Goal: Task Accomplishment & Management: Complete application form

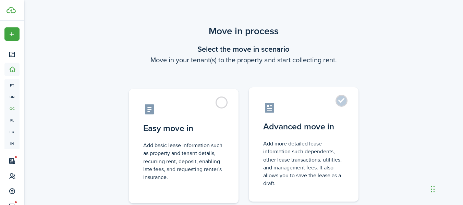
click at [299, 112] on control-radio-card-icon at bounding box center [303, 108] width 81 height 12
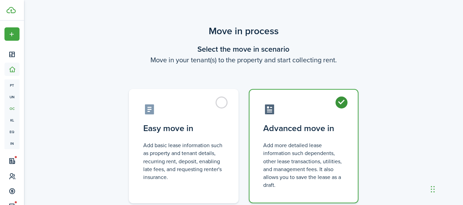
radio input "true"
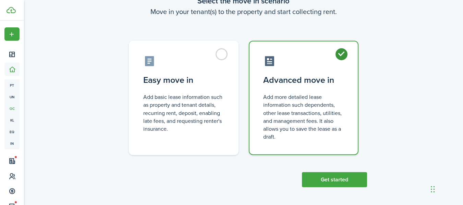
scroll to position [49, 0]
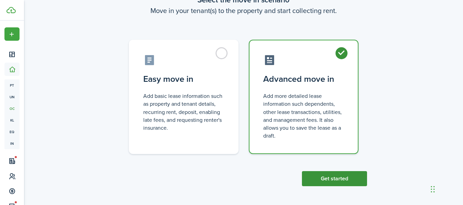
click at [349, 174] on button "Get started" at bounding box center [334, 178] width 65 height 15
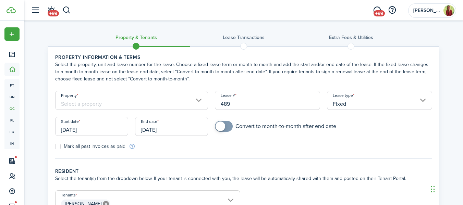
click at [141, 104] on input "Property" at bounding box center [131, 100] width 153 height 19
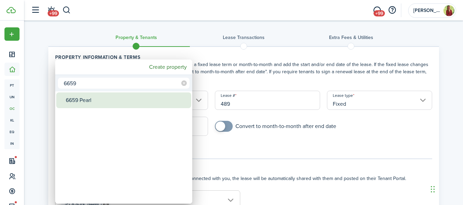
type input "6659"
click at [138, 103] on div "6659 Pearl" at bounding box center [126, 101] width 121 height 16
type input "6659 Pearl"
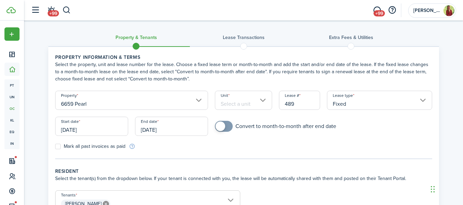
click at [252, 104] on input "Unit" at bounding box center [243, 100] width 57 height 19
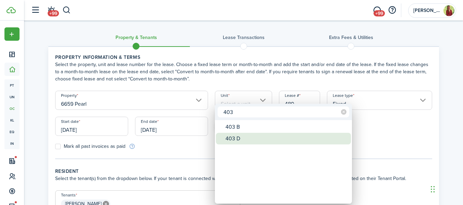
type input "403"
click at [241, 139] on div "403 D" at bounding box center [286, 139] width 121 height 12
type input "403 D"
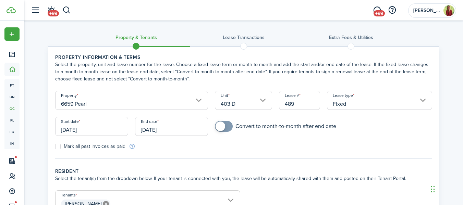
click at [81, 127] on input "[DATE]" at bounding box center [91, 126] width 73 height 19
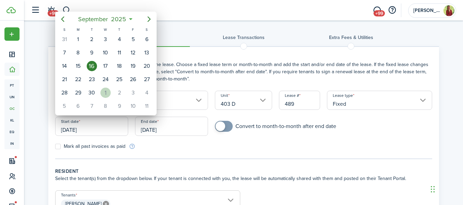
click at [107, 96] on div "1" at bounding box center [105, 93] width 10 height 10
type input "[DATE]"
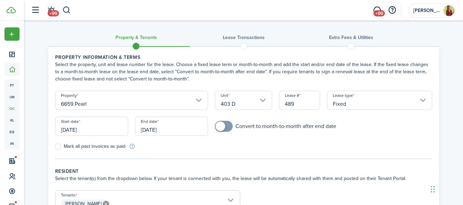
click at [169, 129] on input "[DATE]" at bounding box center [171, 126] width 73 height 19
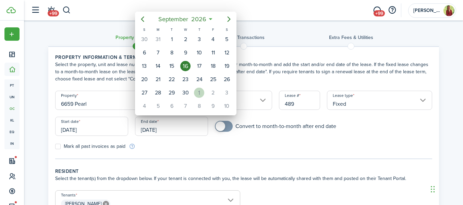
click at [197, 95] on div "1" at bounding box center [199, 93] width 10 height 10
type input "[DATE]"
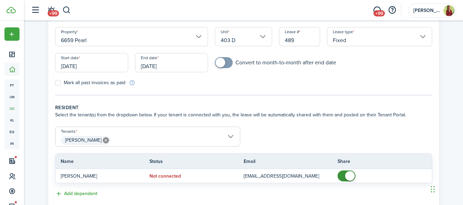
scroll to position [108, 0]
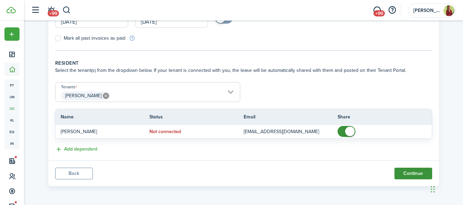
click at [421, 175] on button "Continue" at bounding box center [414, 174] width 38 height 12
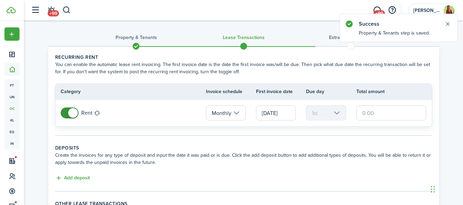
click at [388, 117] on input "text" at bounding box center [392, 113] width 70 height 15
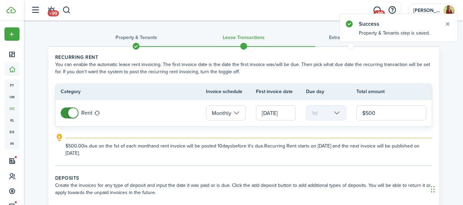
click at [287, 111] on input "[DATE]" at bounding box center [276, 113] width 40 height 15
type input "$500.00"
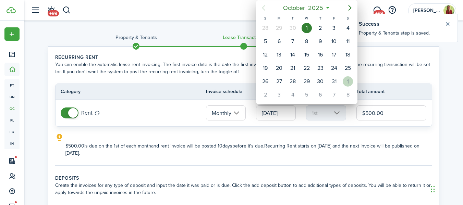
click at [346, 84] on div "1" at bounding box center [348, 81] width 10 height 10
type input "[DATE]"
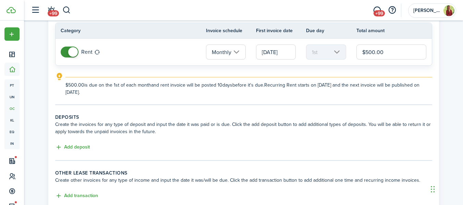
scroll to position [73, 0]
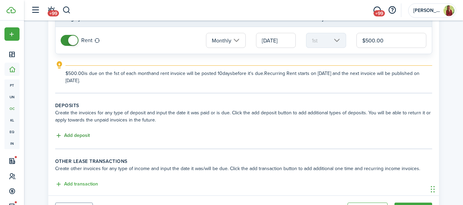
click at [83, 136] on button "Add deposit" at bounding box center [72, 136] width 35 height 8
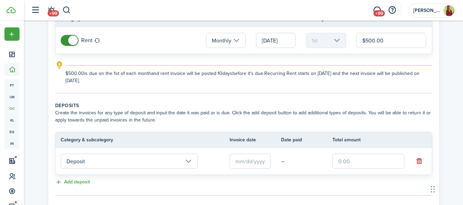
click at [356, 164] on input "text" at bounding box center [369, 161] width 72 height 15
click at [261, 158] on input "text" at bounding box center [250, 161] width 41 height 15
type input "$500.00"
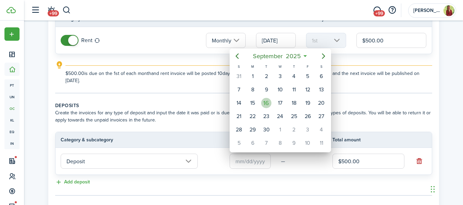
click at [268, 104] on div "16" at bounding box center [266, 103] width 10 height 10
type input "[DATE]"
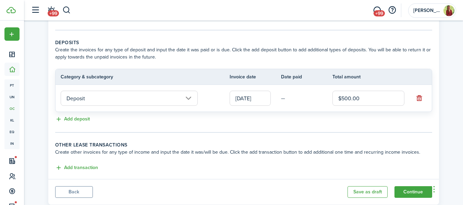
scroll to position [154, 0]
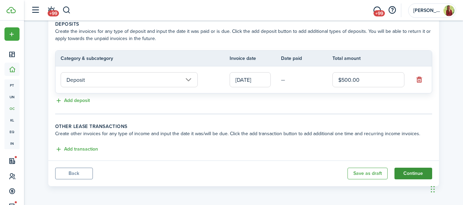
click at [412, 176] on button "Continue" at bounding box center [414, 174] width 38 height 12
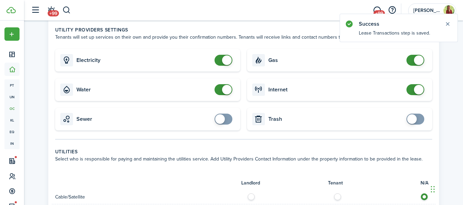
scroll to position [230, 0]
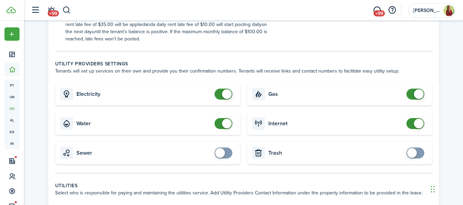
checkbox input "false"
click at [220, 95] on span at bounding box center [223, 94] width 7 height 11
checkbox input "false"
click at [221, 125] on span at bounding box center [223, 123] width 7 height 11
checkbox input "false"
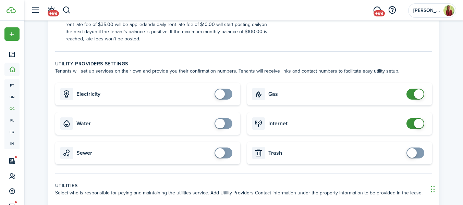
click at [412, 93] on span at bounding box center [415, 94] width 7 height 11
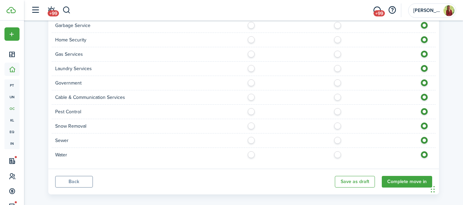
scroll to position [545, 0]
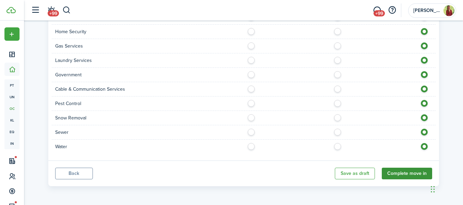
click at [414, 168] on button "Complete move in" at bounding box center [407, 174] width 50 height 12
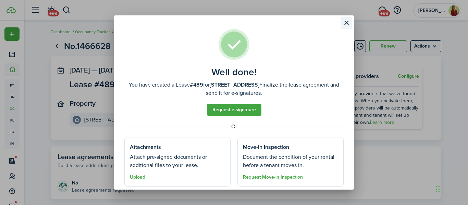
click at [347, 24] on button "Close modal" at bounding box center [347, 23] width 12 height 12
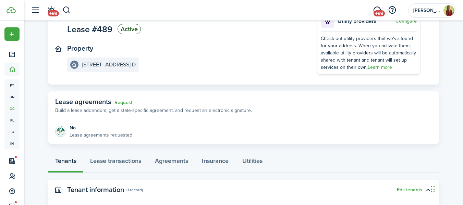
scroll to position [137, 0]
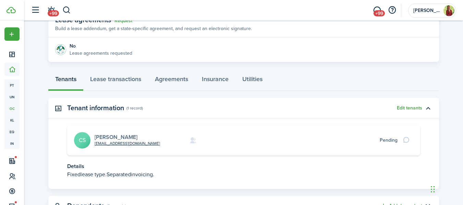
click at [114, 135] on link "[PERSON_NAME]" at bounding box center [116, 137] width 43 height 8
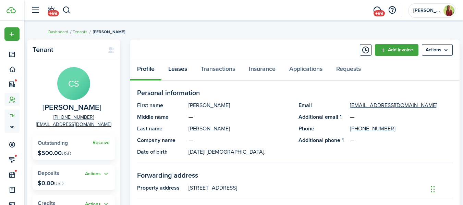
click at [179, 70] on link "Leases" at bounding box center [178, 70] width 33 height 21
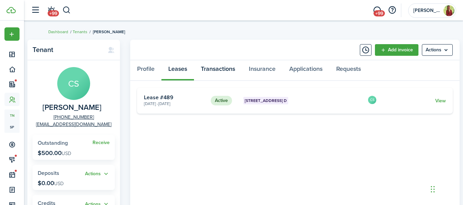
click at [220, 66] on link "Transactions" at bounding box center [218, 70] width 48 height 21
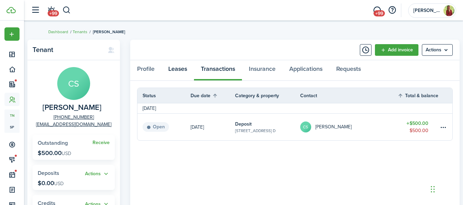
click at [184, 72] on link "Leases" at bounding box center [178, 70] width 33 height 21
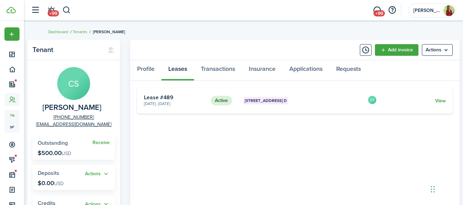
click at [442, 100] on link "View" at bounding box center [441, 100] width 11 height 7
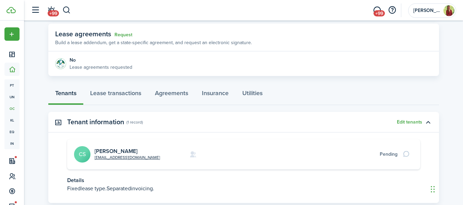
scroll to position [130, 0]
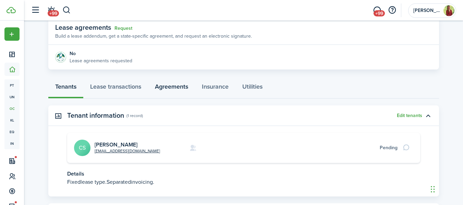
click at [176, 88] on link "Agreements" at bounding box center [171, 88] width 47 height 21
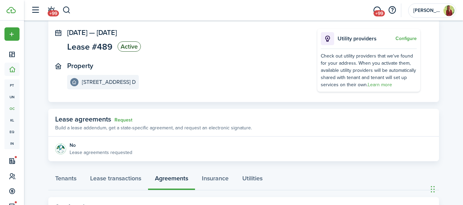
scroll to position [69, 0]
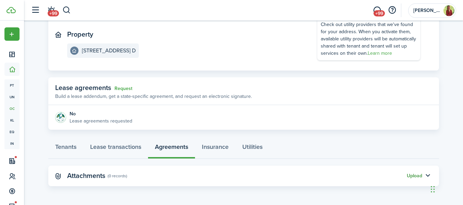
click at [412, 177] on button "Upload" at bounding box center [414, 176] width 15 height 5
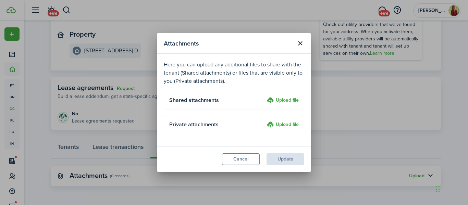
click at [296, 97] on label "Upload file" at bounding box center [283, 101] width 32 height 8
click at [265, 97] on input "Upload file" at bounding box center [265, 97] width 0 height 0
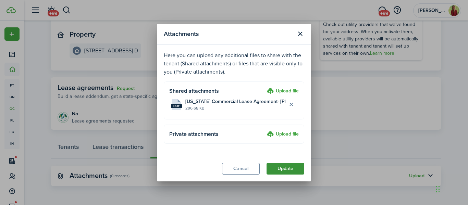
click at [290, 167] on button "Update" at bounding box center [286, 169] width 38 height 12
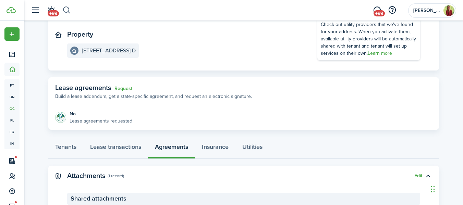
click at [66, 10] on button "button" at bounding box center [66, 10] width 9 height 12
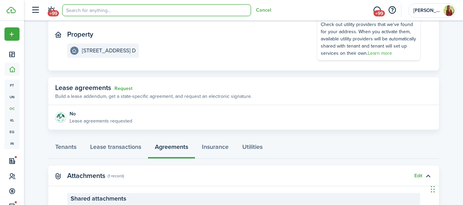
scroll to position [0, 0]
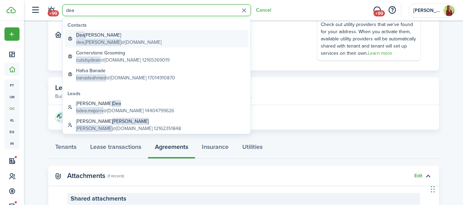
type input "dea"
click at [105, 38] on global-search-item-title "[PERSON_NAME]" at bounding box center [118, 35] width 85 height 7
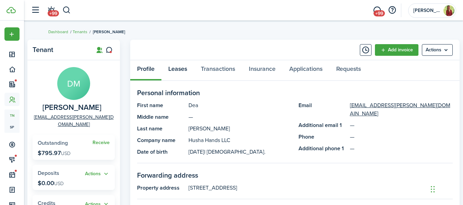
click at [185, 70] on link "Leases" at bounding box center [178, 70] width 33 height 21
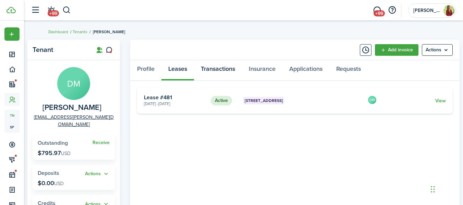
click at [221, 71] on link "Transactions" at bounding box center [218, 70] width 48 height 21
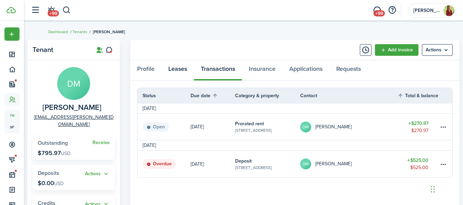
click at [179, 75] on link "Leases" at bounding box center [178, 70] width 33 height 21
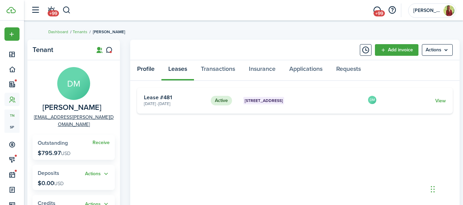
click at [154, 73] on link "Profile" at bounding box center [145, 70] width 31 height 21
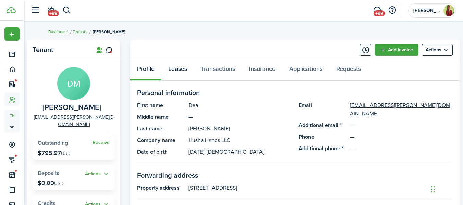
click at [169, 68] on link "Leases" at bounding box center [178, 70] width 33 height 21
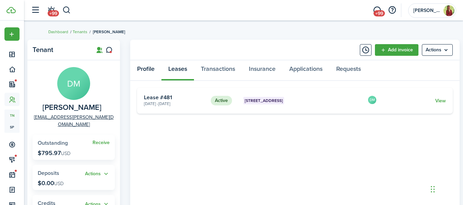
click at [149, 66] on link "Profile" at bounding box center [145, 70] width 31 height 21
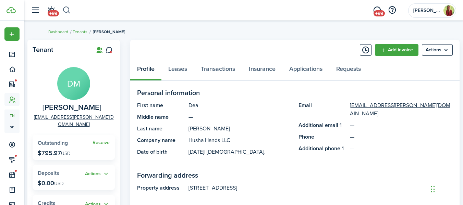
click at [67, 11] on button "button" at bounding box center [66, 10] width 9 height 12
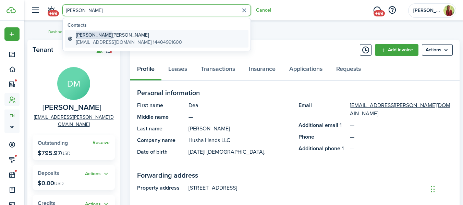
type input "[PERSON_NAME]"
click at [105, 35] on global-search-item-title "[PERSON_NAME]" at bounding box center [129, 35] width 106 height 7
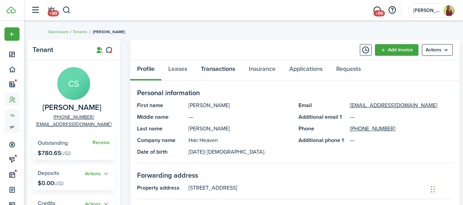
click at [215, 73] on link "Transactions" at bounding box center [218, 70] width 48 height 21
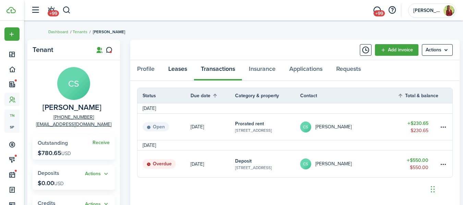
drag, startPoint x: 174, startPoint y: 68, endPoint x: 179, endPoint y: 70, distance: 6.3
click at [174, 68] on link "Leases" at bounding box center [178, 70] width 33 height 21
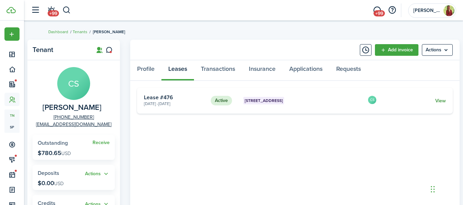
drag, startPoint x: 441, startPoint y: 101, endPoint x: 435, endPoint y: 100, distance: 5.9
click at [441, 101] on link "View" at bounding box center [441, 100] width 11 height 7
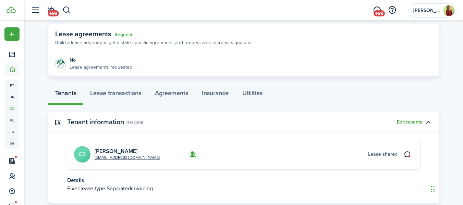
scroll to position [167, 0]
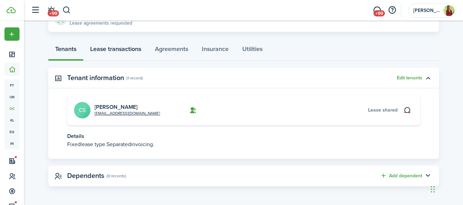
click at [133, 47] on link "Lease transactions" at bounding box center [115, 50] width 65 height 21
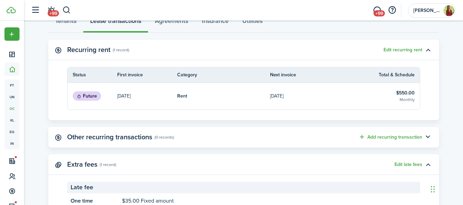
scroll to position [236, 0]
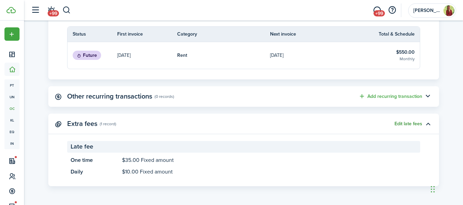
click at [412, 123] on button "Edit late fees" at bounding box center [409, 123] width 28 height 5
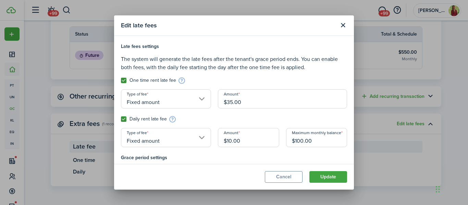
click at [318, 143] on input "$100.00" at bounding box center [316, 137] width 61 height 19
drag, startPoint x: 321, startPoint y: 139, endPoint x: 274, endPoint y: 139, distance: 47.7
click at [274, 139] on div "Late fees settings The system will generate the late fees after the tenant's gr…" at bounding box center [234, 98] width 233 height 111
type input "$75.00"
click at [327, 179] on button "Update" at bounding box center [329, 177] width 38 height 12
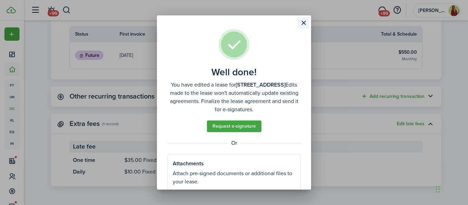
click at [303, 23] on button "Close modal" at bounding box center [304, 23] width 12 height 12
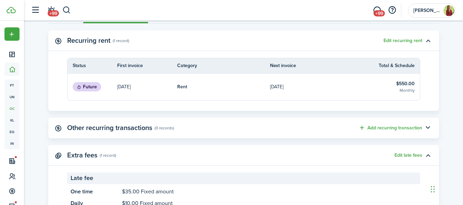
scroll to position [133, 0]
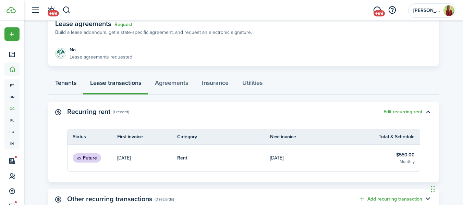
click at [74, 83] on link "Tenants" at bounding box center [65, 84] width 35 height 21
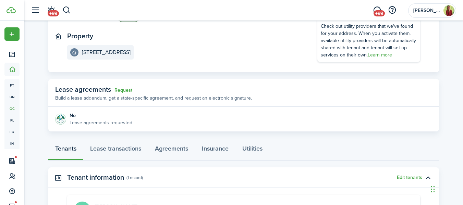
scroll to position [167, 0]
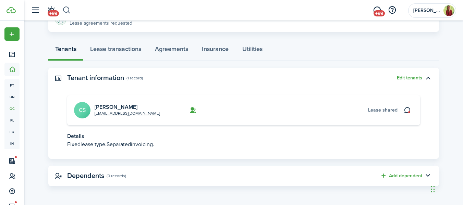
click at [68, 11] on button "button" at bounding box center [66, 10] width 9 height 12
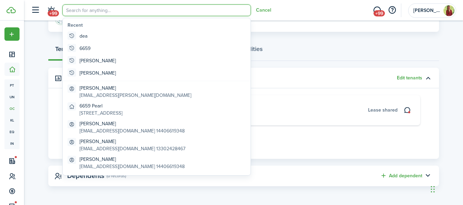
scroll to position [0, 0]
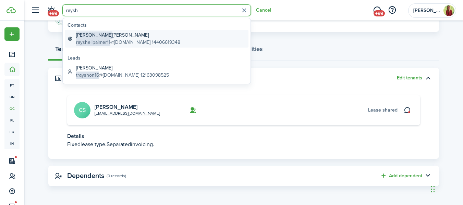
type input "raysh"
click at [99, 38] on global-search-item-title "[PERSON_NAME]" at bounding box center [128, 35] width 104 height 7
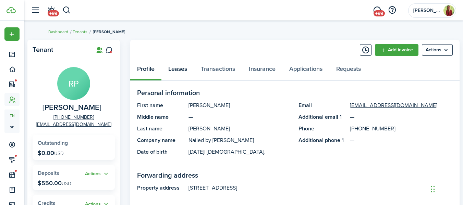
click at [182, 73] on link "Leases" at bounding box center [178, 70] width 33 height 21
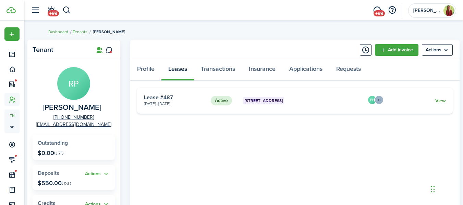
click at [443, 101] on link "View" at bounding box center [441, 100] width 11 height 7
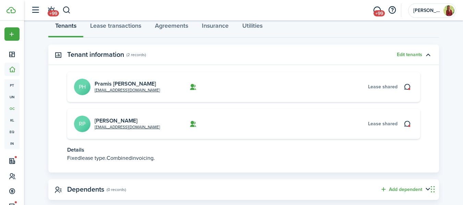
scroll to position [145, 0]
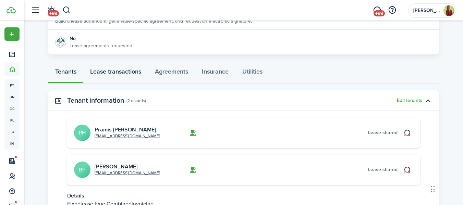
click at [127, 70] on link "Lease transactions" at bounding box center [115, 73] width 65 height 21
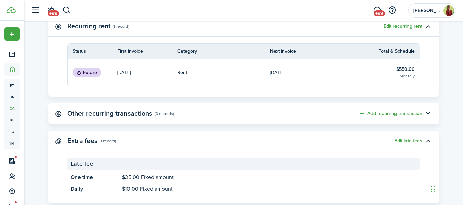
scroll to position [228, 0]
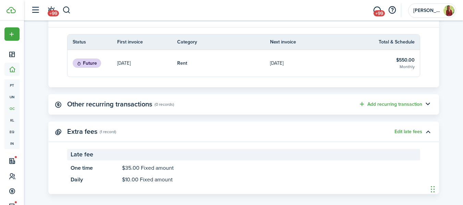
click at [403, 128] on panel-main-header "Extra fees (1 record) Edit late fees" at bounding box center [243, 132] width 391 height 21
click at [403, 131] on button "Edit late fees" at bounding box center [409, 131] width 28 height 5
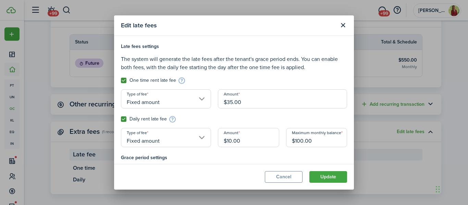
drag, startPoint x: 314, startPoint y: 141, endPoint x: 253, endPoint y: 142, distance: 61.1
click at [253, 142] on div "Late fees settings The system will generate the late fees after the tenant's gr…" at bounding box center [234, 98] width 233 height 111
type input "$75.00"
click at [323, 180] on button "Update" at bounding box center [329, 177] width 38 height 12
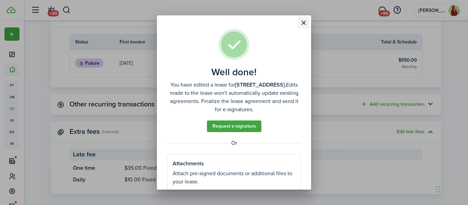
click at [302, 24] on button "Close modal" at bounding box center [304, 23] width 12 height 12
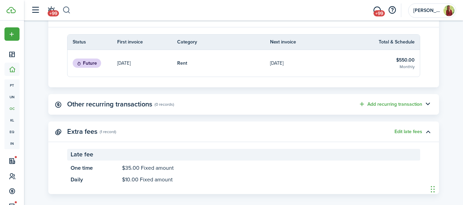
click at [64, 10] on button "button" at bounding box center [66, 10] width 9 height 12
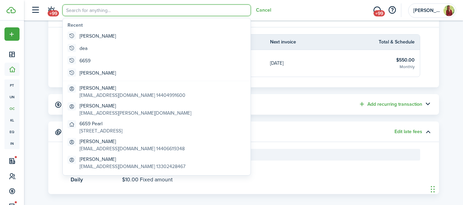
scroll to position [0, 0]
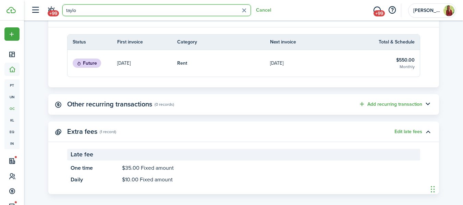
type input "[PERSON_NAME]"
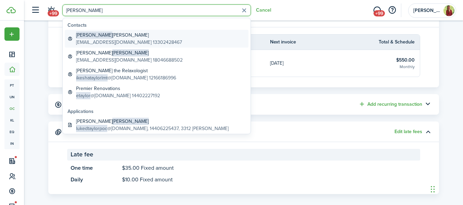
click at [95, 35] on global-search-item-title "[PERSON_NAME]" at bounding box center [129, 35] width 106 height 7
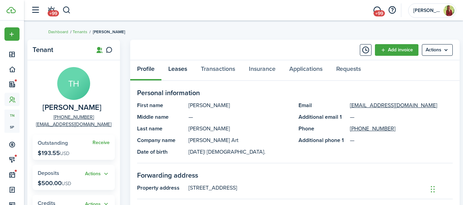
click at [178, 64] on link "Leases" at bounding box center [178, 70] width 33 height 21
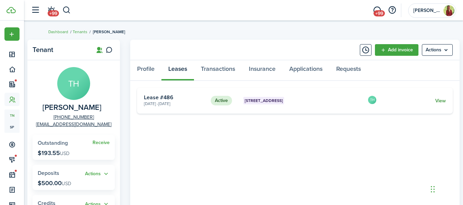
click at [439, 100] on link "View" at bounding box center [441, 100] width 11 height 7
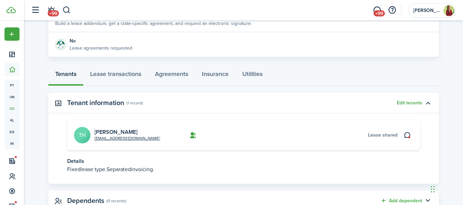
scroll to position [145, 0]
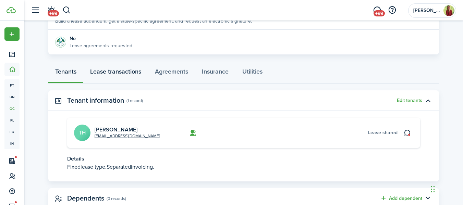
click at [120, 73] on link "Lease transactions" at bounding box center [115, 73] width 65 height 21
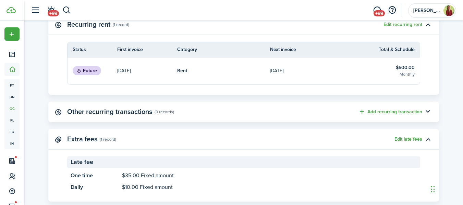
scroll to position [224, 0]
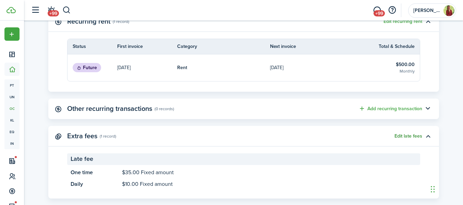
click at [403, 136] on button "Edit late fees" at bounding box center [409, 136] width 28 height 5
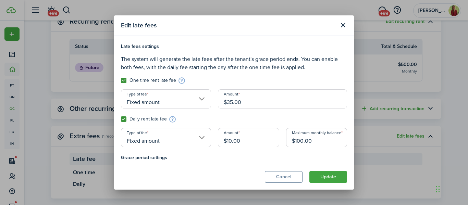
drag, startPoint x: 320, startPoint y: 143, endPoint x: 263, endPoint y: 138, distance: 57.5
click at [263, 138] on div "Late fees settings The system will generate the late fees after the tenant's gr…" at bounding box center [234, 98] width 233 height 111
type input "$75.00"
click at [320, 185] on modal-footer "Cancel Update" at bounding box center [234, 177] width 240 height 26
click at [324, 178] on button "Update" at bounding box center [329, 177] width 38 height 12
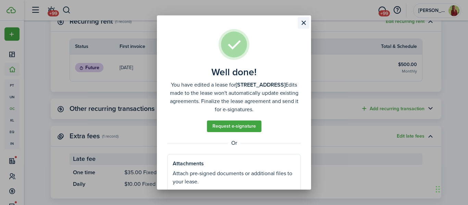
click at [300, 21] on button "Close modal" at bounding box center [304, 23] width 12 height 12
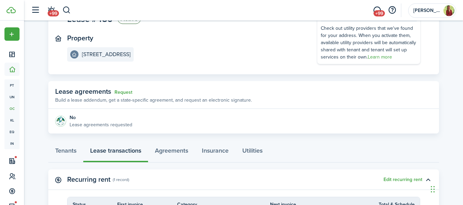
scroll to position [65, 0]
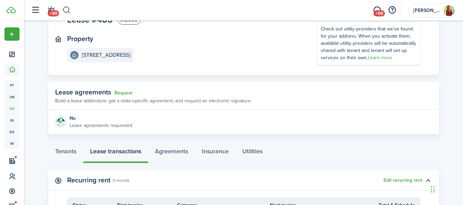
click at [64, 11] on button "button" at bounding box center [66, 10] width 9 height 12
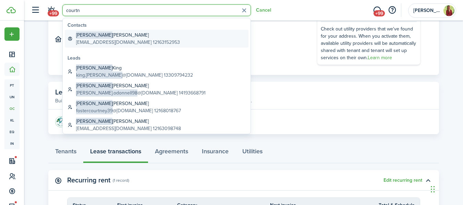
type input "courtn"
click at [112, 40] on global-search-item-description "[EMAIL_ADDRESS][DOMAIN_NAME] 12163152953" at bounding box center [128, 42] width 104 height 7
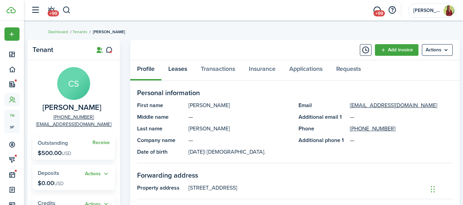
click at [181, 71] on link "Leases" at bounding box center [178, 70] width 33 height 21
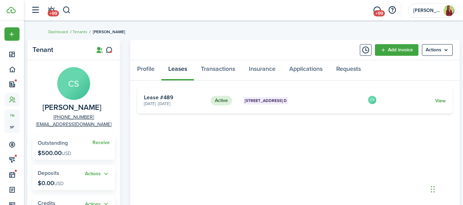
click at [439, 101] on link "View" at bounding box center [441, 100] width 11 height 7
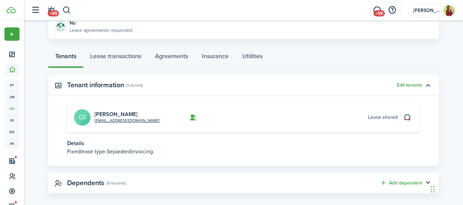
scroll to position [163, 0]
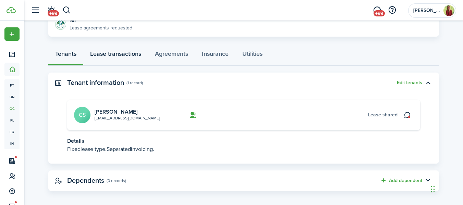
click at [127, 55] on link "Lease transactions" at bounding box center [115, 55] width 65 height 21
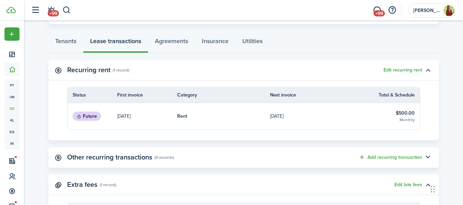
scroll to position [186, 0]
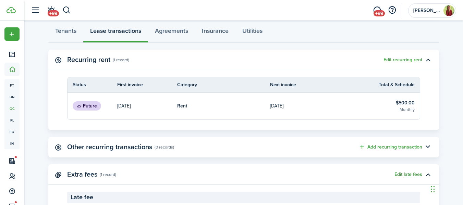
click at [407, 173] on button "Edit late fees" at bounding box center [409, 174] width 28 height 5
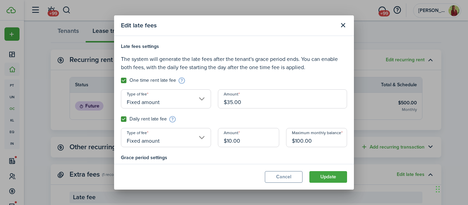
drag, startPoint x: 321, startPoint y: 144, endPoint x: 268, endPoint y: 142, distance: 53.9
click at [268, 142] on div "Late fees settings The system will generate the late fees after the tenant's gr…" at bounding box center [234, 98] width 233 height 111
type input "$75.00"
click at [284, 158] on h4 "Grace period settings" at bounding box center [234, 157] width 226 height 7
click at [331, 178] on button "Update" at bounding box center [329, 177] width 38 height 12
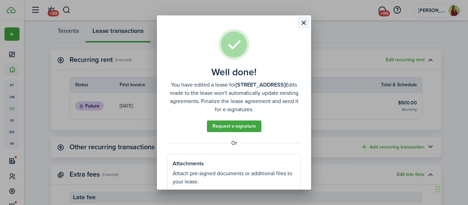
click at [302, 24] on button "Close modal" at bounding box center [304, 23] width 12 height 12
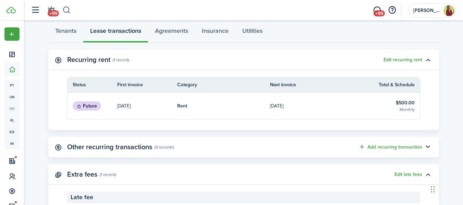
click at [68, 9] on button "button" at bounding box center [66, 10] width 9 height 12
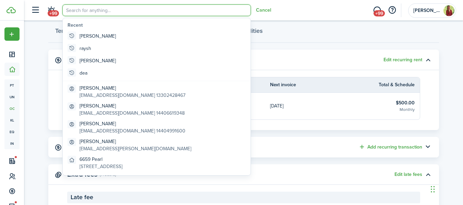
scroll to position [0, 0]
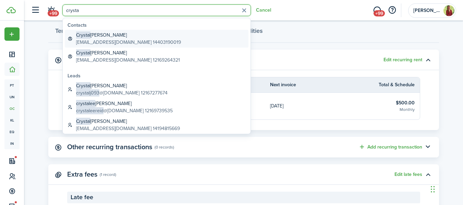
type input "crysta"
click at [100, 32] on global-search-item-title "[PERSON_NAME]" at bounding box center [128, 35] width 105 height 7
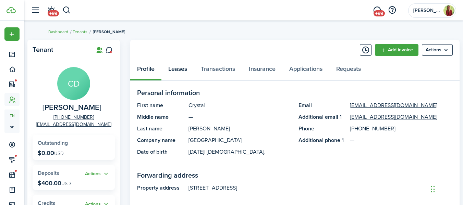
click at [182, 72] on link "Leases" at bounding box center [178, 70] width 33 height 21
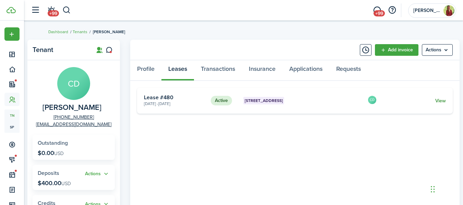
click at [436, 101] on link "View" at bounding box center [441, 100] width 11 height 7
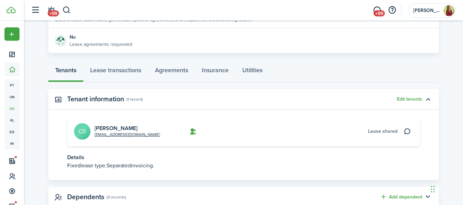
scroll to position [147, 0]
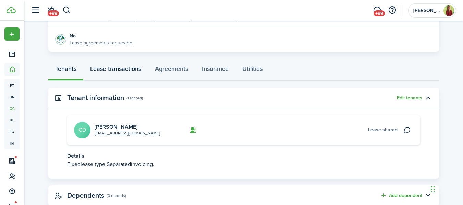
click at [124, 71] on link "Lease transactions" at bounding box center [115, 70] width 65 height 21
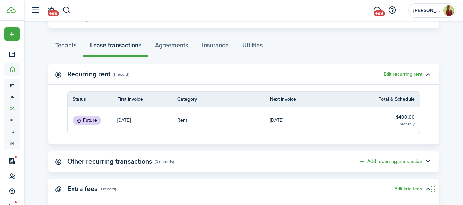
scroll to position [185, 0]
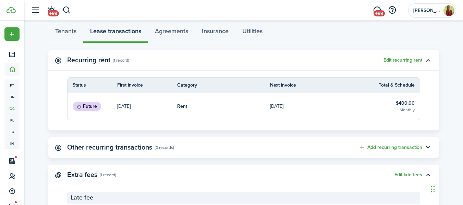
click at [405, 175] on button "Edit late fees" at bounding box center [409, 175] width 28 height 5
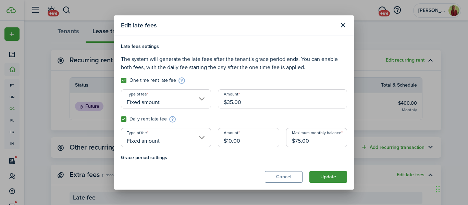
click at [328, 178] on button "Update" at bounding box center [329, 177] width 38 height 12
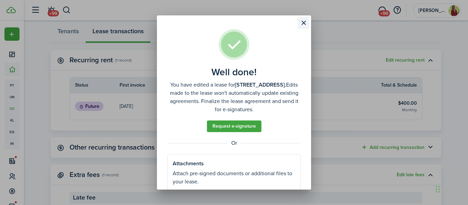
click at [301, 22] on button "Close modal" at bounding box center [304, 23] width 12 height 12
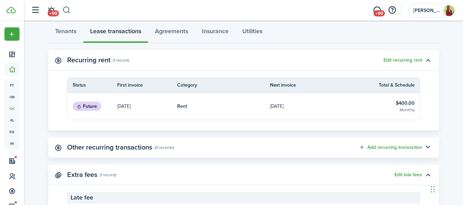
click at [66, 10] on button "button" at bounding box center [66, 10] width 9 height 12
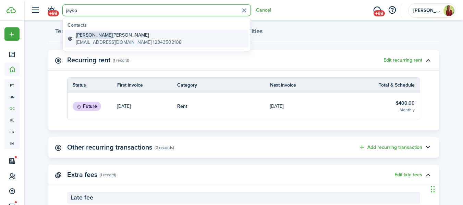
type input "jayso"
click at [93, 33] on global-search-item-title "[PERSON_NAME]" at bounding box center [129, 35] width 106 height 7
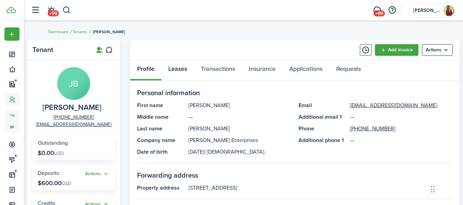
click at [178, 70] on link "Leases" at bounding box center [178, 70] width 33 height 21
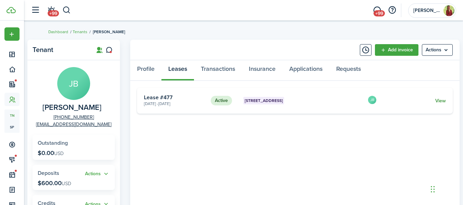
click at [437, 100] on link "View" at bounding box center [441, 100] width 11 height 7
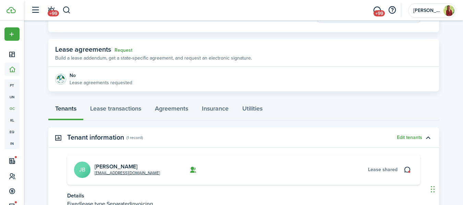
scroll to position [167, 0]
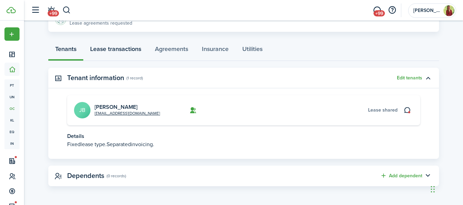
drag, startPoint x: 111, startPoint y: 49, endPoint x: 116, endPoint y: 56, distance: 8.1
click at [112, 49] on link "Lease transactions" at bounding box center [115, 50] width 65 height 21
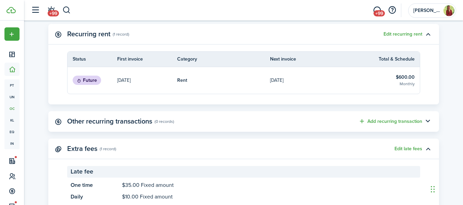
scroll to position [236, 0]
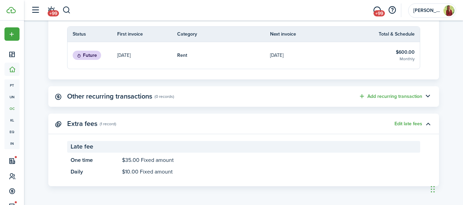
click at [405, 117] on panel-main-header "Extra fees (1 record) Edit late fees" at bounding box center [243, 124] width 391 height 21
click at [406, 122] on button "Edit late fees" at bounding box center [409, 123] width 28 height 5
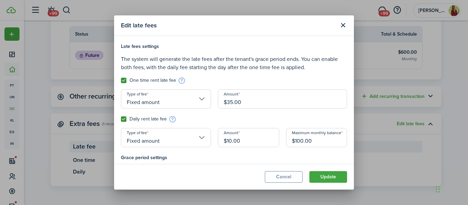
drag, startPoint x: 314, startPoint y: 142, endPoint x: 247, endPoint y: 145, distance: 66.6
click at [247, 145] on div "Late fees settings The system will generate the late fees after the tenant's gr…" at bounding box center [234, 98] width 233 height 111
type input "$75.00"
click at [252, 159] on h4 "Grace period settings" at bounding box center [234, 157] width 226 height 7
click at [335, 177] on button "Update" at bounding box center [329, 177] width 38 height 12
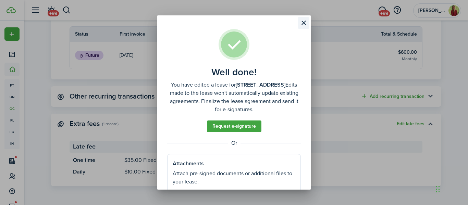
click at [307, 23] on button "Close modal" at bounding box center [304, 23] width 12 height 12
